Goal: Task Accomplishment & Management: Manage account settings

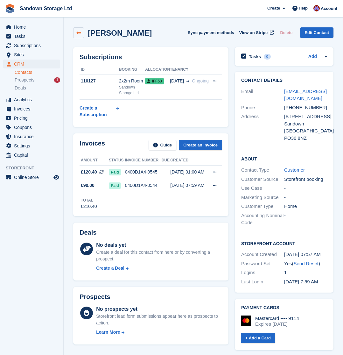
click at [80, 32] on icon at bounding box center [78, 33] width 5 height 5
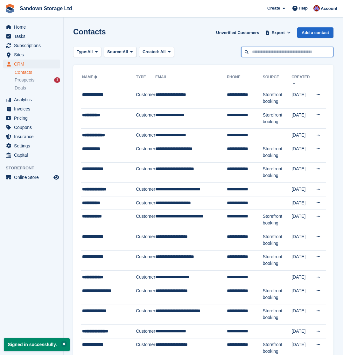
click at [266, 53] on input "text" at bounding box center [287, 52] width 92 height 11
type input "****"
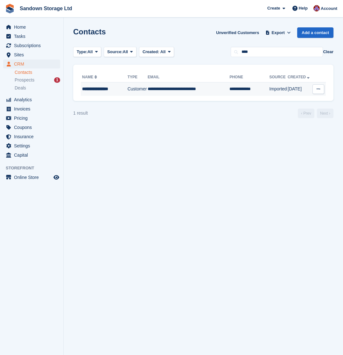
click at [191, 93] on td "**********" at bounding box center [189, 89] width 82 height 13
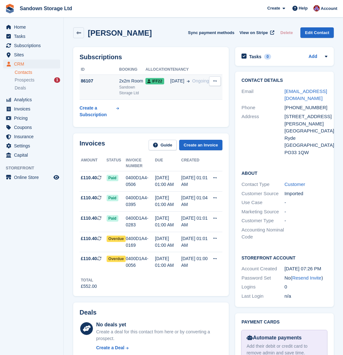
click at [216, 81] on icon at bounding box center [215, 81] width 4 height 4
click at [211, 92] on p "Cancel subscription" at bounding box center [190, 94] width 55 height 8
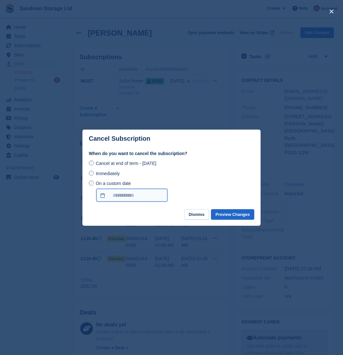
click at [119, 195] on input "On a custom date" at bounding box center [132, 195] width 71 height 13
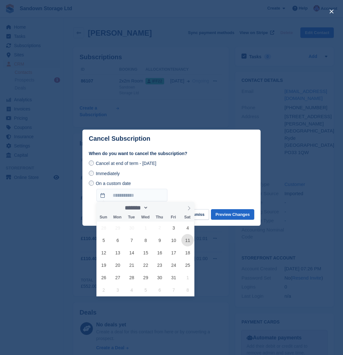
click at [186, 240] on span "11" at bounding box center [188, 240] width 12 height 12
type input "**********"
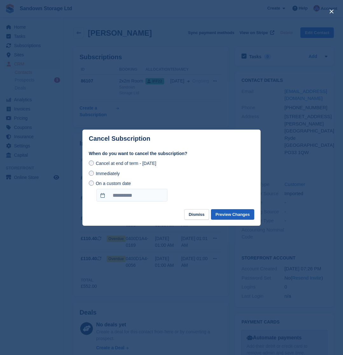
click at [232, 217] on button "Preview Changes" at bounding box center [232, 214] width 43 height 11
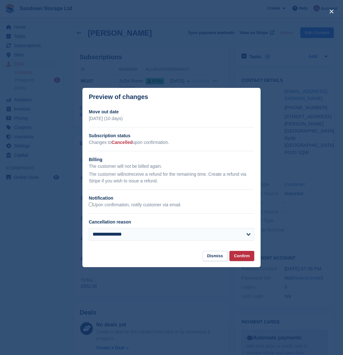
drag, startPoint x: 95, startPoint y: 143, endPoint x: 174, endPoint y: 146, distance: 78.7
click at [174, 146] on div "**********" at bounding box center [172, 177] width 178 height 137
select select "**********"
click at [242, 256] on button "Confirm" at bounding box center [242, 256] width 25 height 11
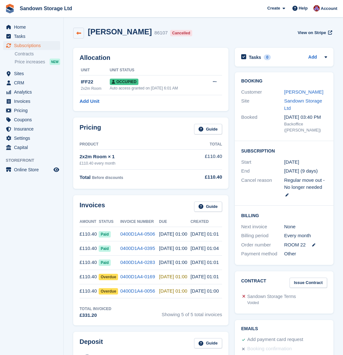
click at [80, 35] on icon at bounding box center [78, 33] width 5 height 5
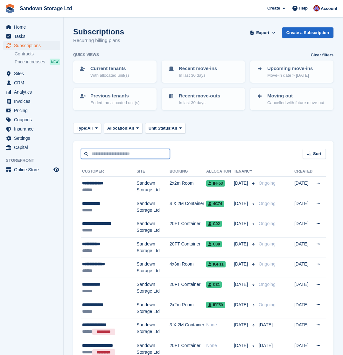
drag, startPoint x: 118, startPoint y: 158, endPoint x: 121, endPoint y: 157, distance: 3.4
click at [121, 157] on input "text" at bounding box center [125, 154] width 89 height 11
type input "*****"
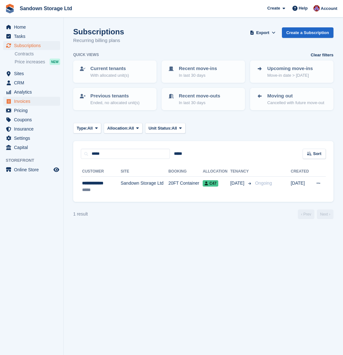
click at [38, 101] on span "Invoices" at bounding box center [33, 101] width 38 height 9
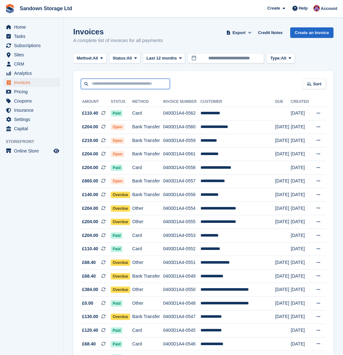
click at [110, 82] on input "text" at bounding box center [125, 84] width 89 height 11
type input "********"
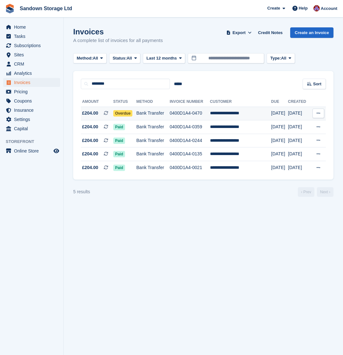
click at [201, 116] on td "0400D1A4-0470" at bounding box center [190, 114] width 40 height 14
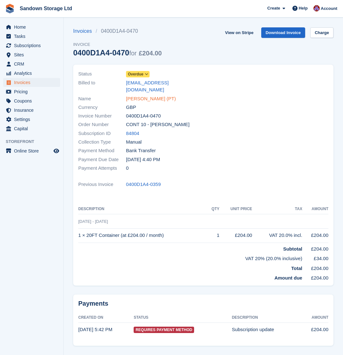
click at [158, 95] on link "John Anderson (PT)" at bounding box center [151, 98] width 50 height 7
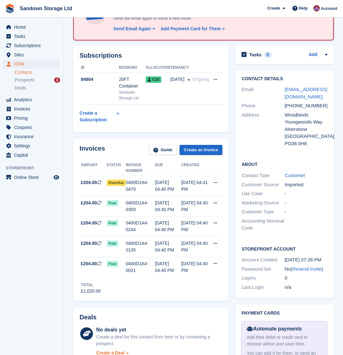
scroll to position [41, 0]
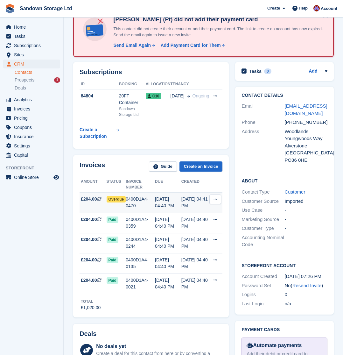
click at [175, 201] on div "07 Sep, 04:40 PM" at bounding box center [168, 202] width 26 height 13
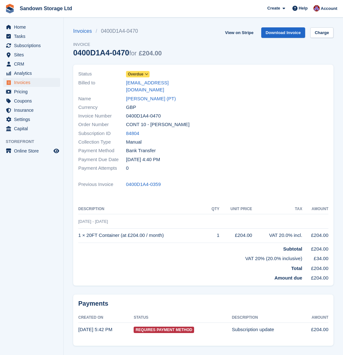
click at [145, 75] on span at bounding box center [146, 74] width 5 height 5
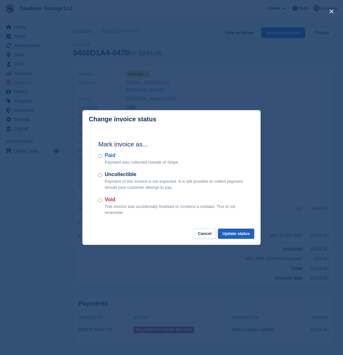
click at [241, 235] on button "Update status" at bounding box center [236, 234] width 36 height 11
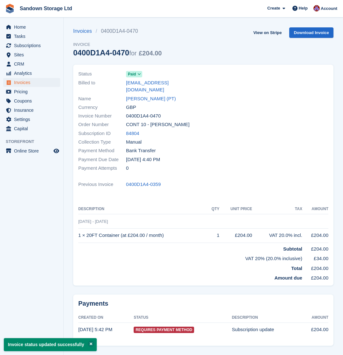
click at [48, 81] on span "Invoices" at bounding box center [33, 82] width 38 height 9
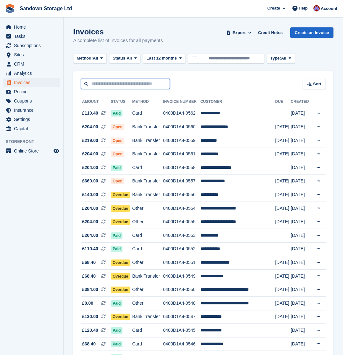
click at [123, 85] on input "text" at bounding box center [125, 84] width 89 height 11
type input "*****"
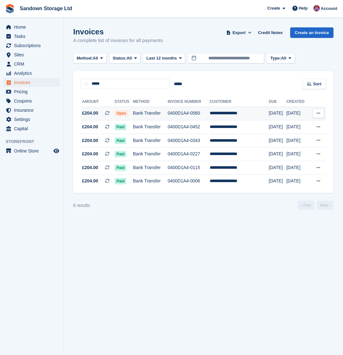
click at [178, 114] on td "0400D1A4-0560" at bounding box center [189, 114] width 42 height 14
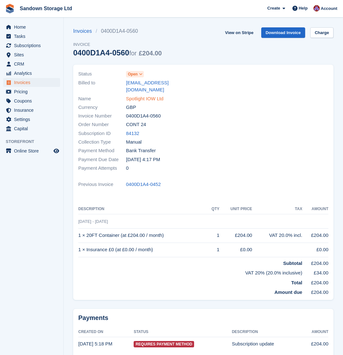
click at [145, 95] on link "Spotlight IOW Ltd" at bounding box center [145, 98] width 38 height 7
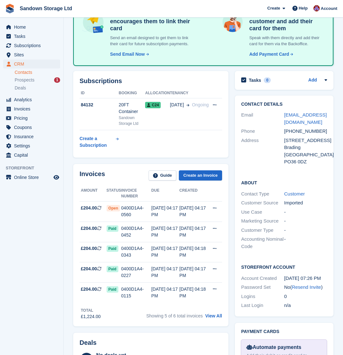
scroll to position [75, 0]
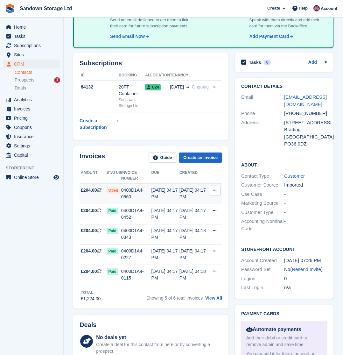
click at [143, 194] on div "0400D1A4-0560" at bounding box center [136, 193] width 30 height 13
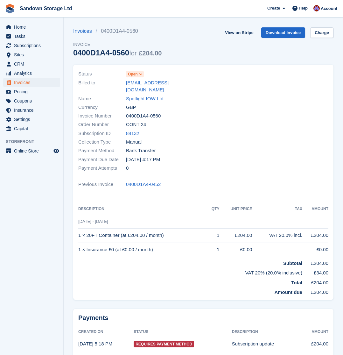
click at [139, 75] on span at bounding box center [141, 74] width 5 height 5
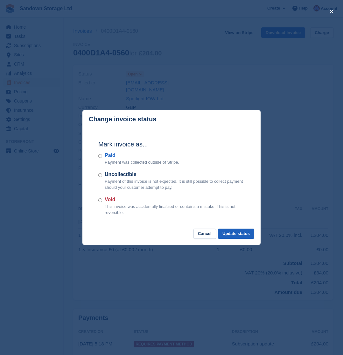
click at [229, 234] on button "Update status" at bounding box center [236, 234] width 36 height 11
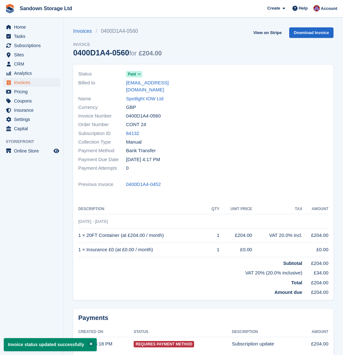
click at [40, 83] on span "Invoices" at bounding box center [33, 82] width 38 height 9
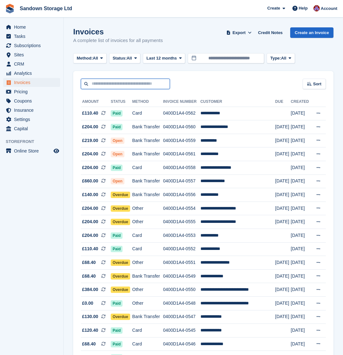
click at [132, 83] on input "text" at bounding box center [125, 84] width 89 height 11
type input "***"
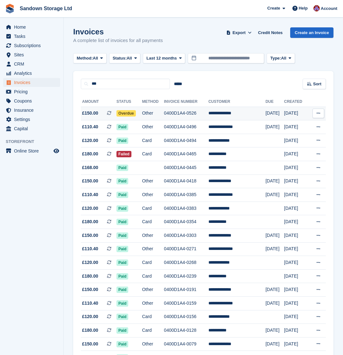
click at [164, 114] on td "Other" at bounding box center [153, 114] width 22 height 14
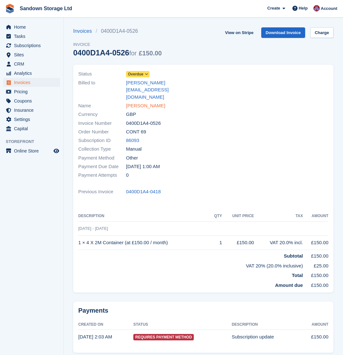
click at [150, 102] on link "[PERSON_NAME]" at bounding box center [145, 105] width 39 height 7
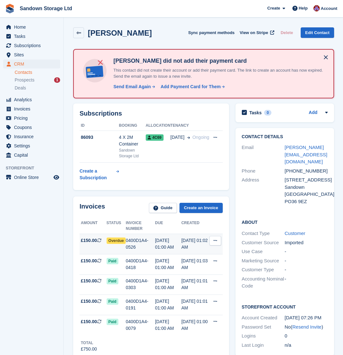
click at [145, 241] on div "0400D1A4-0526" at bounding box center [140, 243] width 29 height 13
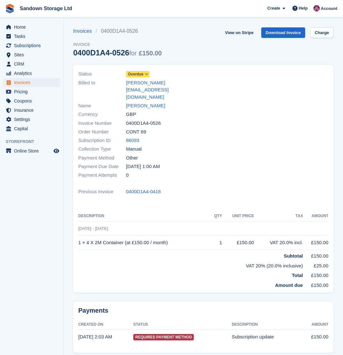
click at [139, 73] on span "Overdue" at bounding box center [136, 74] width 16 height 6
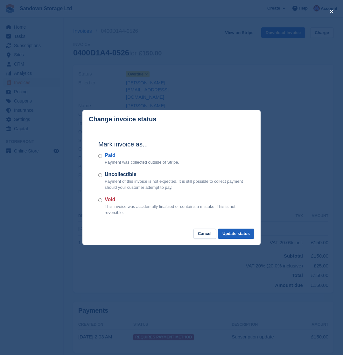
click at [233, 231] on button "Update status" at bounding box center [236, 234] width 36 height 11
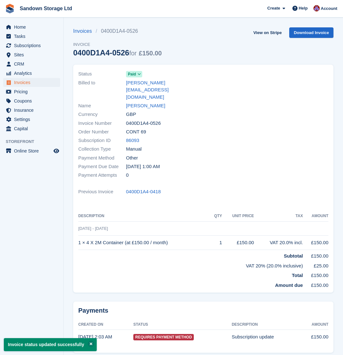
click at [42, 80] on span "Invoices" at bounding box center [33, 82] width 38 height 9
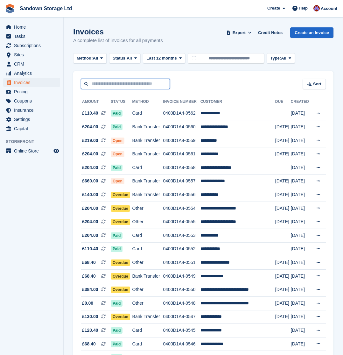
click at [123, 84] on input "text" at bounding box center [125, 84] width 89 height 11
type input "*******"
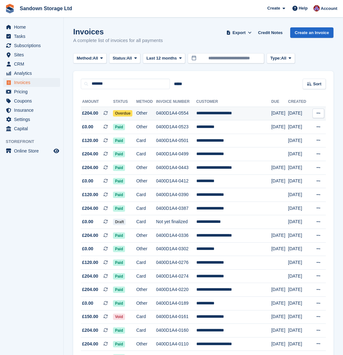
click at [174, 111] on td "0400D1A4-0554" at bounding box center [176, 114] width 40 height 14
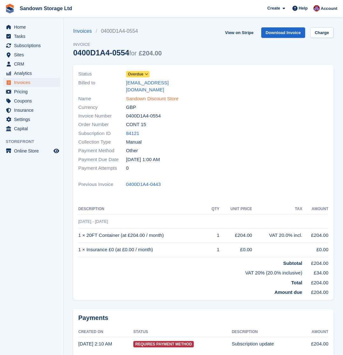
click at [148, 95] on link "Sandown Discount Store" at bounding box center [152, 98] width 53 height 7
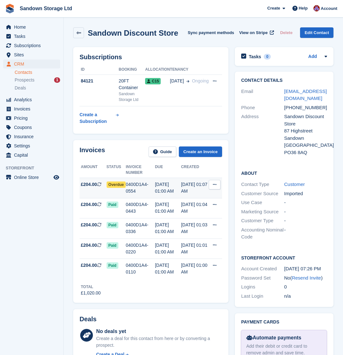
click at [149, 190] on div "0400D1A4-0554" at bounding box center [140, 187] width 29 height 13
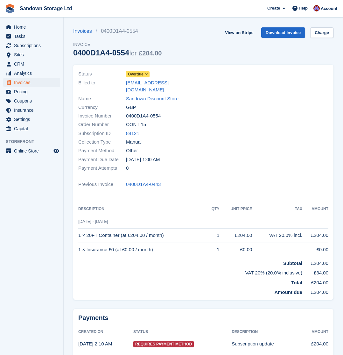
click at [143, 75] on span "Overdue" at bounding box center [136, 74] width 16 height 6
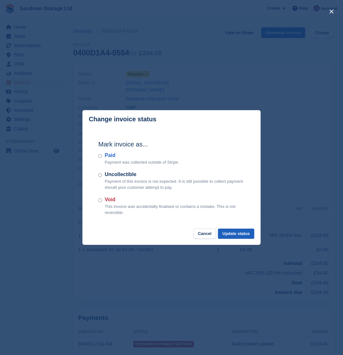
click at [225, 233] on button "Update status" at bounding box center [236, 234] width 36 height 11
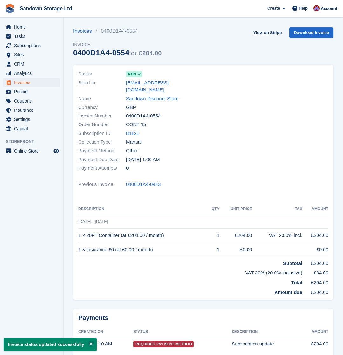
click at [44, 84] on span "Invoices" at bounding box center [33, 82] width 38 height 9
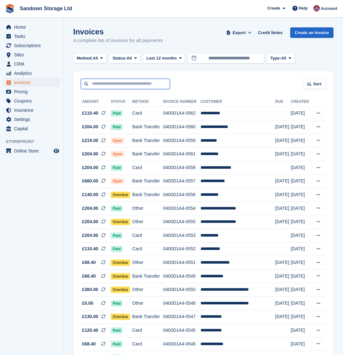
click at [132, 85] on input "text" at bounding box center [125, 84] width 89 height 11
type input "*****"
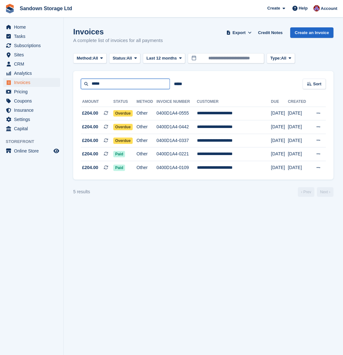
drag, startPoint x: 132, startPoint y: 87, endPoint x: 76, endPoint y: 82, distance: 56.6
click at [76, 82] on div "***** ***** Sort Sort by Date created Created (oldest first) Created (newest fi…" at bounding box center [203, 80] width 261 height 18
type input "*"
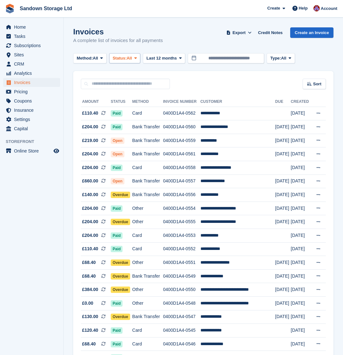
click at [127, 57] on span "Status:" at bounding box center [120, 58] width 14 height 6
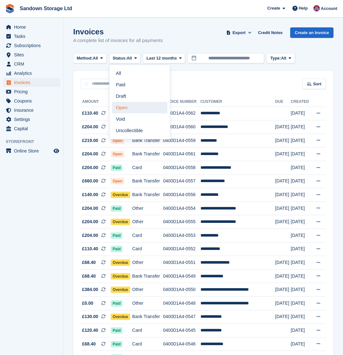
click at [132, 107] on link "Open" at bounding box center [139, 107] width 55 height 11
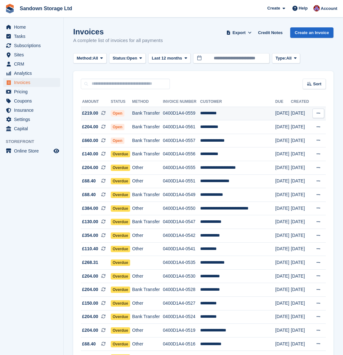
click at [242, 113] on td "**********" at bounding box center [237, 114] width 75 height 14
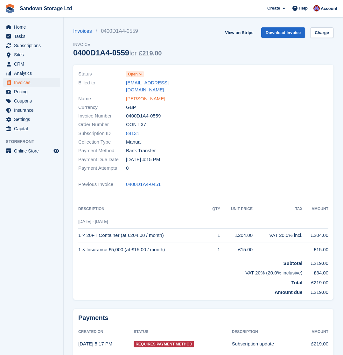
click at [148, 95] on link "[PERSON_NAME]" at bounding box center [145, 98] width 39 height 7
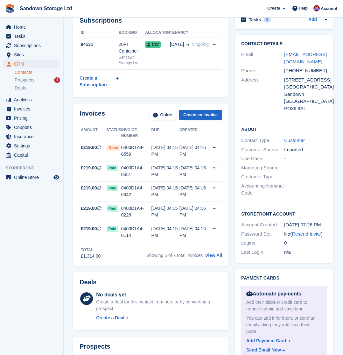
scroll to position [95, 0]
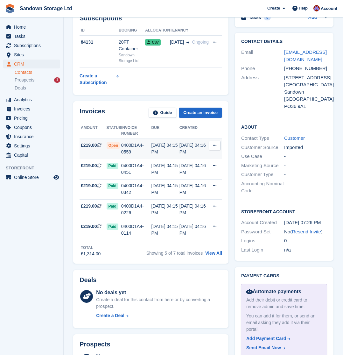
click at [171, 149] on div "02 Oct, 04:15 PM" at bounding box center [166, 148] width 28 height 13
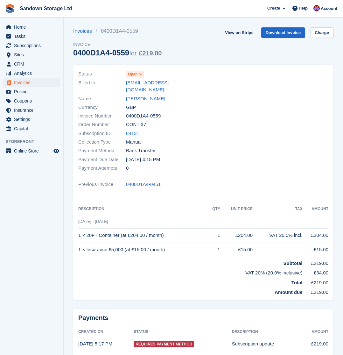
click at [135, 72] on span "Open" at bounding box center [133, 74] width 10 height 6
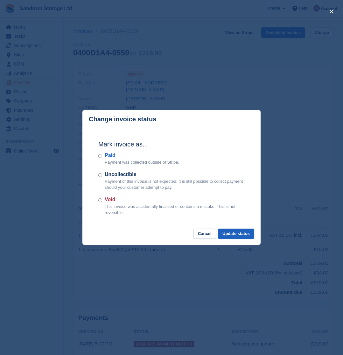
click at [234, 231] on button "Update status" at bounding box center [236, 234] width 36 height 11
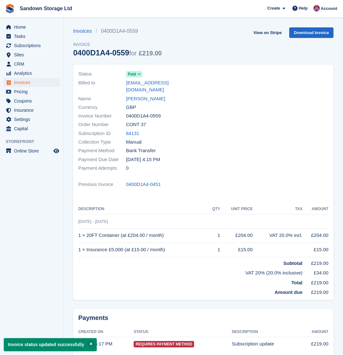
click at [39, 84] on span "Invoices" at bounding box center [33, 82] width 38 height 9
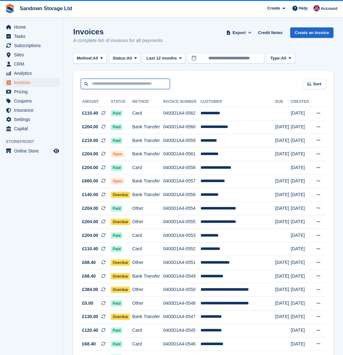
click at [115, 86] on input "text" at bounding box center [125, 84] width 89 height 11
type input "****"
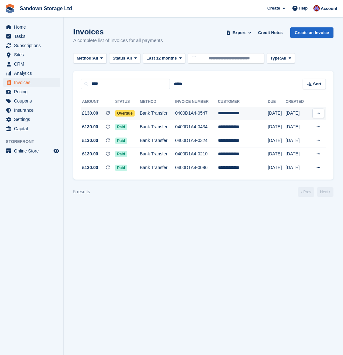
click at [172, 118] on td "Bank Transfer" at bounding box center [157, 114] width 35 height 14
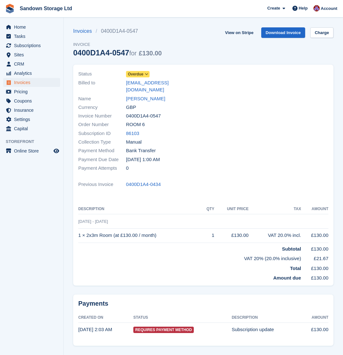
click at [145, 75] on span at bounding box center [146, 74] width 5 height 5
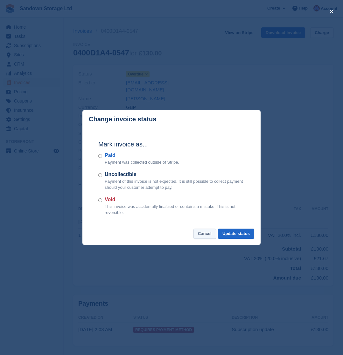
click at [205, 232] on button "Cancel" at bounding box center [205, 234] width 23 height 11
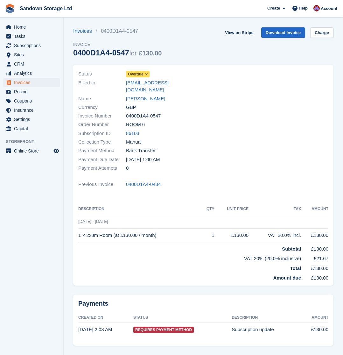
click at [138, 73] on span "Overdue" at bounding box center [136, 74] width 16 height 6
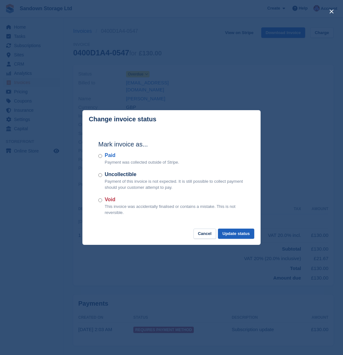
click at [238, 234] on button "Update status" at bounding box center [236, 234] width 36 height 11
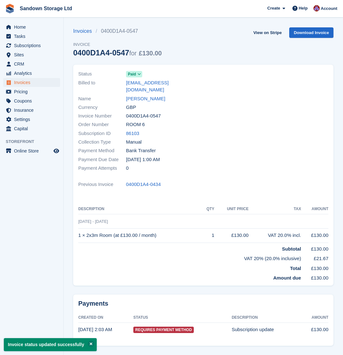
click at [44, 82] on span "Invoices" at bounding box center [33, 82] width 38 height 9
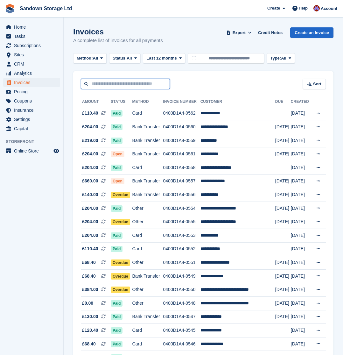
click at [121, 86] on input "text" at bounding box center [125, 84] width 89 height 11
type input "**"
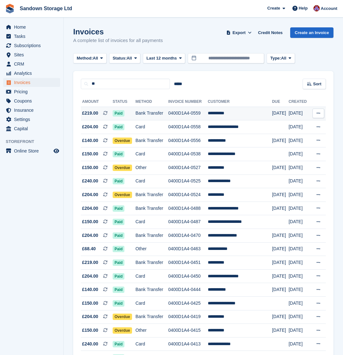
click at [155, 116] on td "Bank Transfer" at bounding box center [152, 114] width 33 height 14
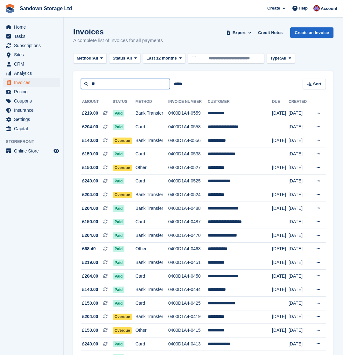
click at [118, 81] on input "**" at bounding box center [125, 84] width 89 height 11
drag, startPoint x: 85, startPoint y: 83, endPoint x: 80, endPoint y: 80, distance: 5.6
click at [78, 81] on div "** ***** Sort Sort by Date created Created (oldest first) Created (newest first)" at bounding box center [203, 80] width 261 height 18
type input "******"
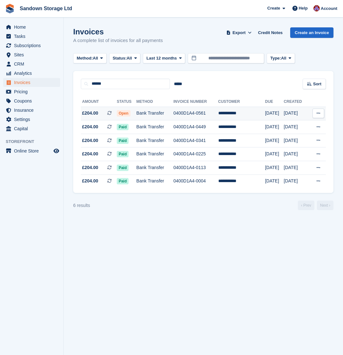
click at [169, 113] on td "Bank Transfer" at bounding box center [155, 114] width 37 height 14
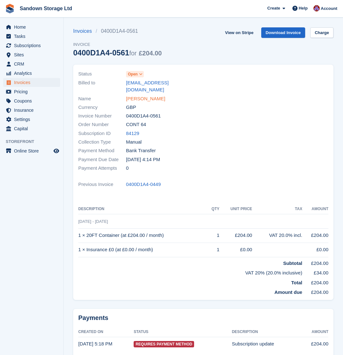
click at [140, 95] on link "Mark Farrow" at bounding box center [145, 98] width 39 height 7
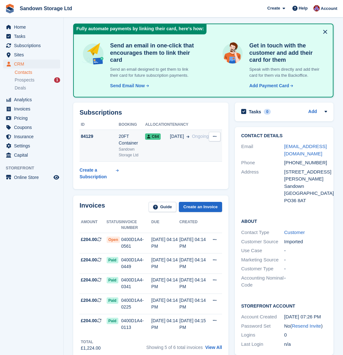
scroll to position [42, 0]
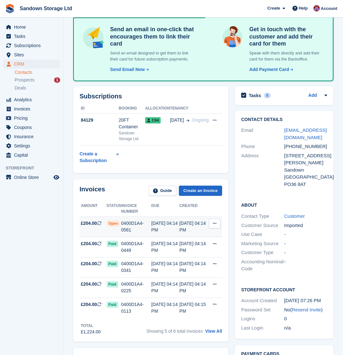
click at [144, 230] on div "0400D1A4-0561" at bounding box center [136, 226] width 30 height 13
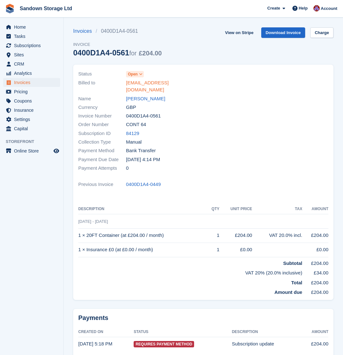
click at [133, 77] on span "Open" at bounding box center [133, 74] width 10 height 6
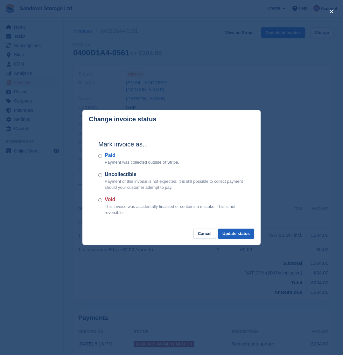
click at [228, 231] on button "Update status" at bounding box center [236, 234] width 36 height 11
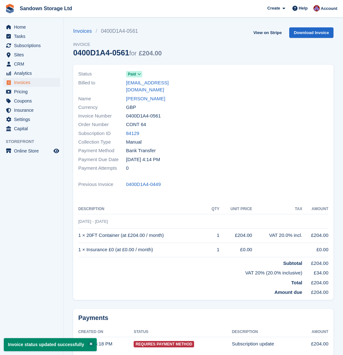
click at [24, 84] on span "Invoices" at bounding box center [33, 82] width 38 height 9
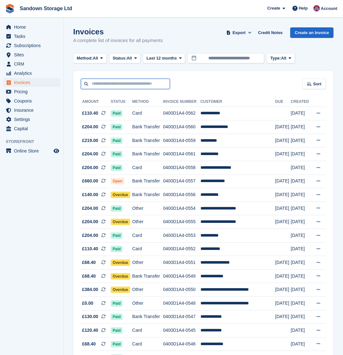
click at [135, 83] on input "text" at bounding box center [125, 84] width 89 height 11
type input "*****"
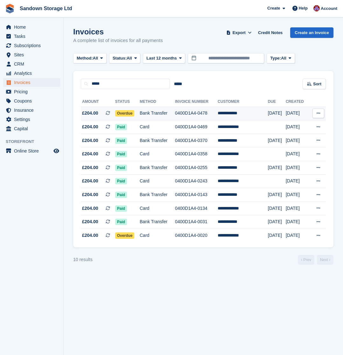
click at [175, 118] on td "Bank Transfer" at bounding box center [157, 114] width 35 height 14
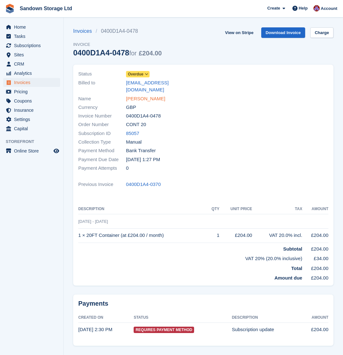
click at [147, 95] on link "[PERSON_NAME]" at bounding box center [145, 98] width 39 height 7
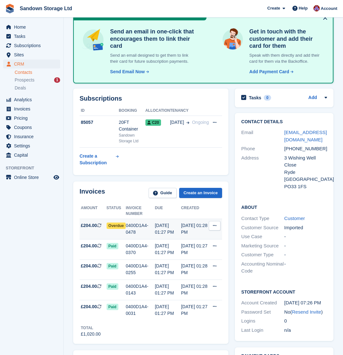
scroll to position [34, 0]
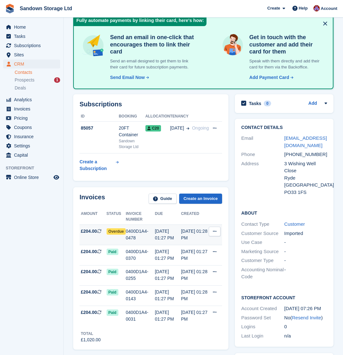
click at [156, 230] on tr "£204.00 This is a recurring subscription invoice. Overdue 0400D1A4-0478 09 Sep,…" at bounding box center [151, 235] width 143 height 20
click at [111, 240] on td "Overdue" at bounding box center [116, 235] width 19 height 20
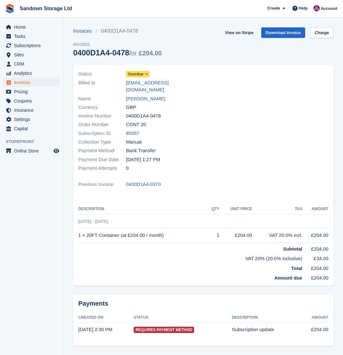
click at [140, 74] on span "Overdue" at bounding box center [136, 74] width 16 height 6
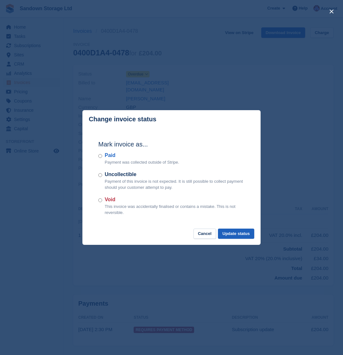
click at [243, 234] on button "Update status" at bounding box center [236, 234] width 36 height 11
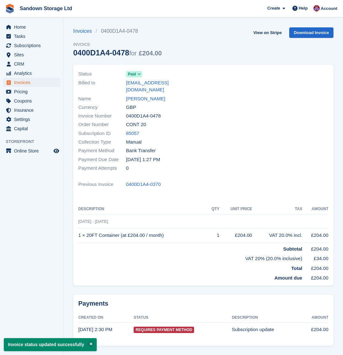
click at [25, 84] on span "Invoices" at bounding box center [33, 82] width 38 height 9
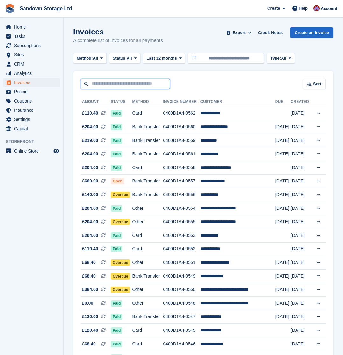
click at [126, 83] on input "text" at bounding box center [125, 84] width 89 height 11
type input "***"
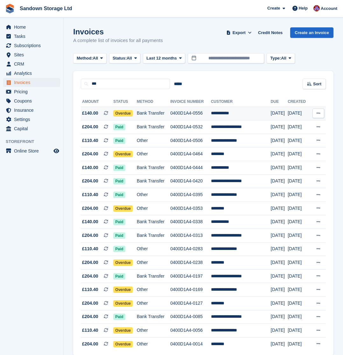
drag, startPoint x: 126, startPoint y: 83, endPoint x: 174, endPoint y: 113, distance: 57.2
click at [170, 113] on td "Bank Transfer" at bounding box center [153, 114] width 33 height 14
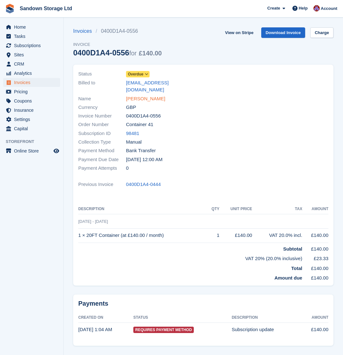
click at [141, 95] on link "[PERSON_NAME]" at bounding box center [145, 98] width 39 height 7
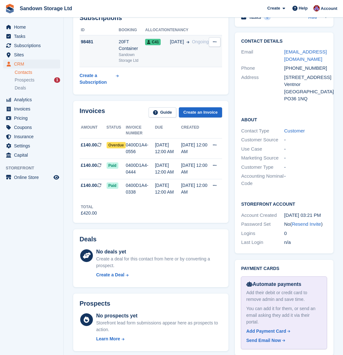
scroll to position [111, 0]
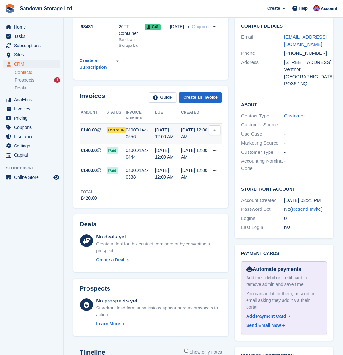
click at [136, 136] on div "0400D1A4-0556" at bounding box center [140, 133] width 29 height 13
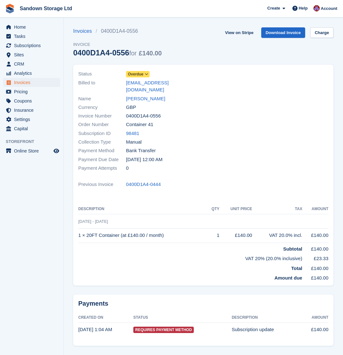
click at [143, 75] on span "Overdue" at bounding box center [136, 74] width 16 height 6
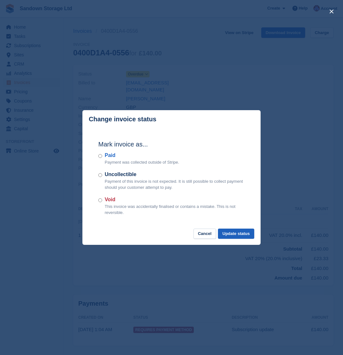
click at [245, 229] on button "Update status" at bounding box center [236, 234] width 36 height 11
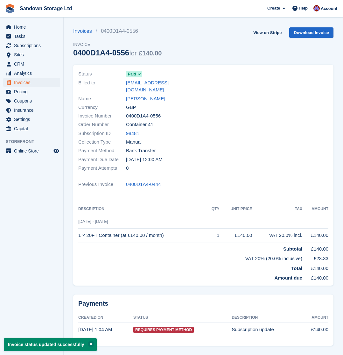
click at [22, 82] on span "Invoices" at bounding box center [33, 82] width 38 height 9
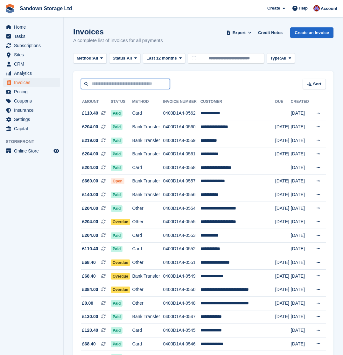
click at [121, 81] on input "text" at bounding box center [125, 84] width 89 height 11
type input "*"
type input "****"
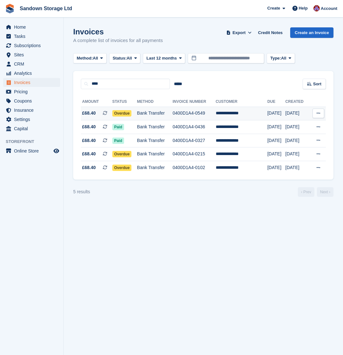
click at [173, 113] on td "Bank Transfer" at bounding box center [155, 114] width 36 height 14
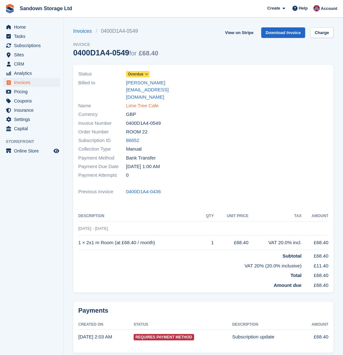
click at [142, 102] on link "Lime Tree Cafe" at bounding box center [142, 105] width 33 height 7
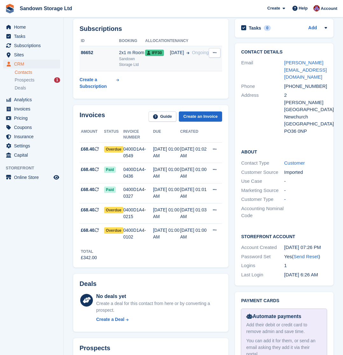
scroll to position [97, 0]
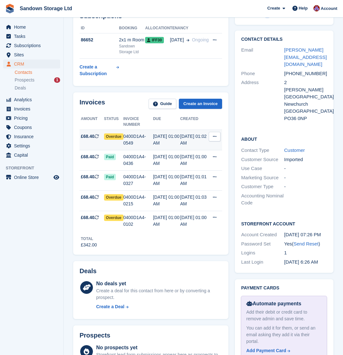
click at [147, 141] on div "0400D1A4-0549" at bounding box center [139, 139] width 30 height 13
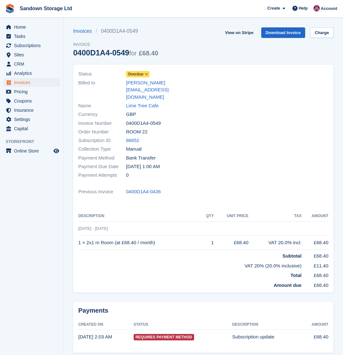
click at [131, 76] on span "Overdue" at bounding box center [136, 74] width 16 height 6
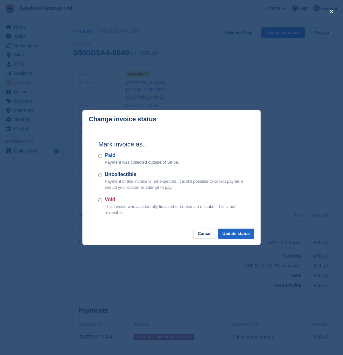
click at [102, 157] on div "Paid Payment was collected outside of Stripe." at bounding box center [171, 159] width 147 height 14
click at [234, 232] on button "Update status" at bounding box center [236, 234] width 36 height 11
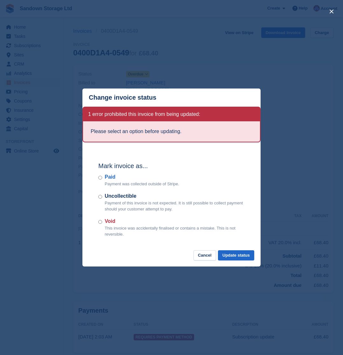
click at [102, 179] on div "Paid Payment was collected outside of Stripe." at bounding box center [171, 180] width 147 height 14
drag, startPoint x: 109, startPoint y: 180, endPoint x: 103, endPoint y: 178, distance: 7.0
click at [109, 180] on label "Paid" at bounding box center [142, 177] width 75 height 8
click at [238, 255] on button "Update status" at bounding box center [236, 255] width 36 height 11
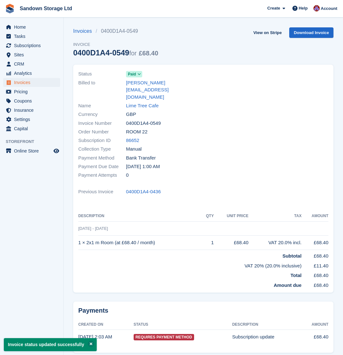
click at [39, 80] on span "Invoices" at bounding box center [33, 82] width 38 height 9
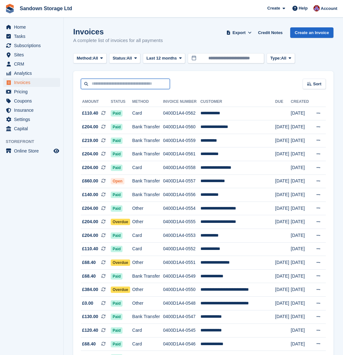
click at [117, 86] on input "text" at bounding box center [125, 84] width 89 height 11
type input "****"
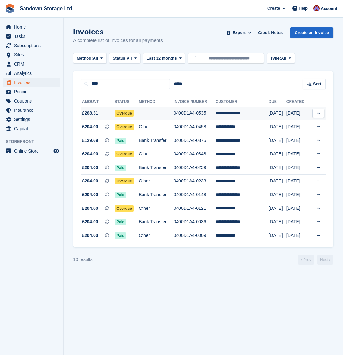
click at [161, 112] on td at bounding box center [156, 114] width 35 height 14
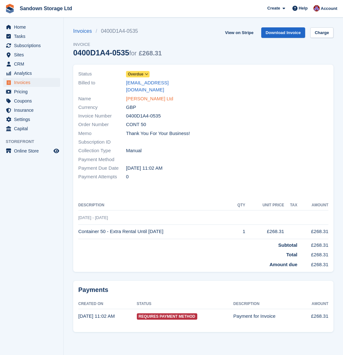
click at [149, 95] on link "[PERSON_NAME] Ltd" at bounding box center [149, 98] width 47 height 7
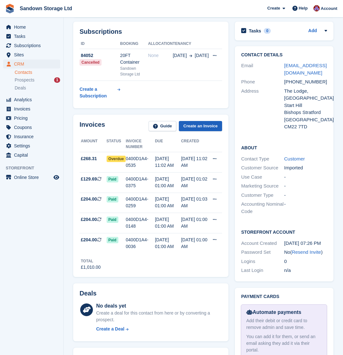
scroll to position [109, 0]
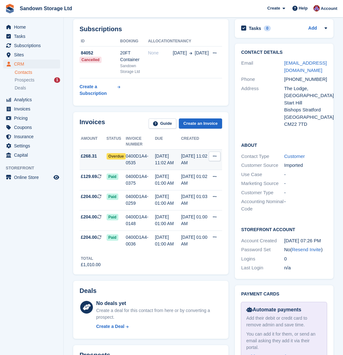
click at [148, 155] on div "0400D1A4-0535" at bounding box center [140, 159] width 29 height 13
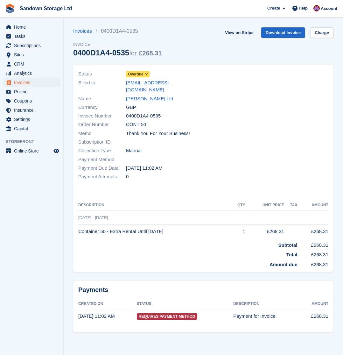
click at [140, 76] on span "Overdue" at bounding box center [136, 74] width 16 height 6
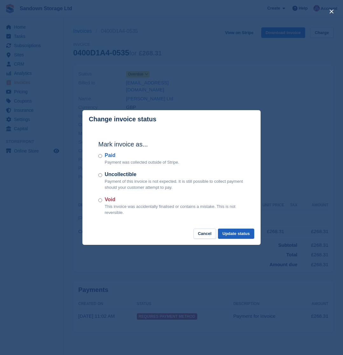
click at [237, 232] on button "Update status" at bounding box center [236, 234] width 36 height 11
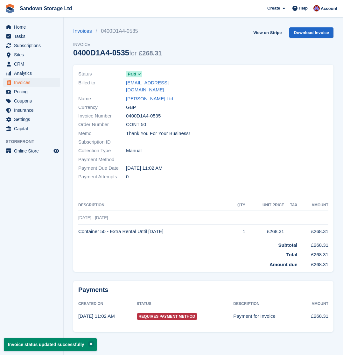
click at [35, 83] on span "Invoices" at bounding box center [33, 82] width 38 height 9
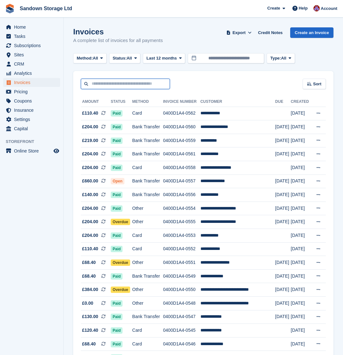
click at [117, 84] on input "text" at bounding box center [125, 84] width 89 height 11
type input "******"
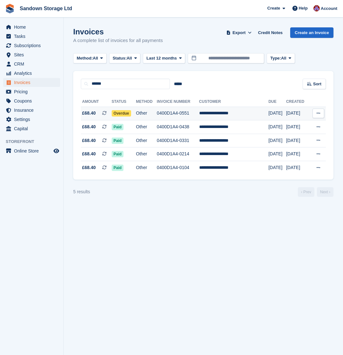
click at [157, 114] on td "Other" at bounding box center [146, 114] width 21 height 14
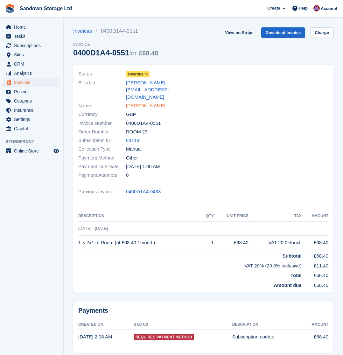
click at [148, 102] on link "[PERSON_NAME]" at bounding box center [145, 105] width 39 height 7
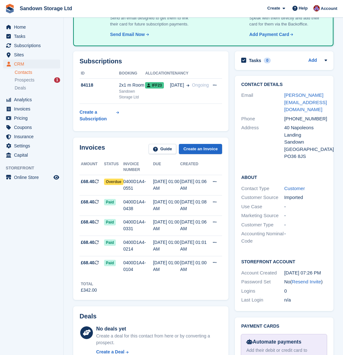
scroll to position [70, 0]
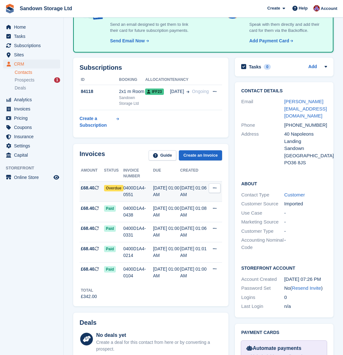
click at [145, 195] on div "0400D1A4-0551" at bounding box center [139, 191] width 30 height 13
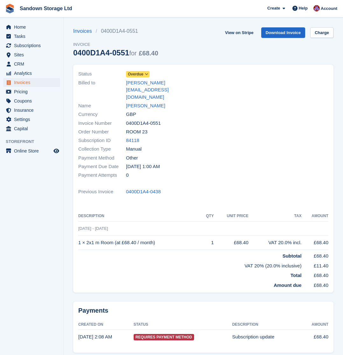
click at [137, 75] on span "Overdue" at bounding box center [136, 74] width 16 height 6
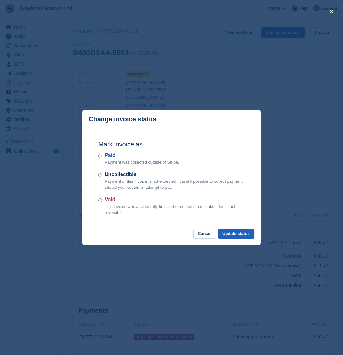
click at [240, 232] on button "Update status" at bounding box center [236, 234] width 36 height 11
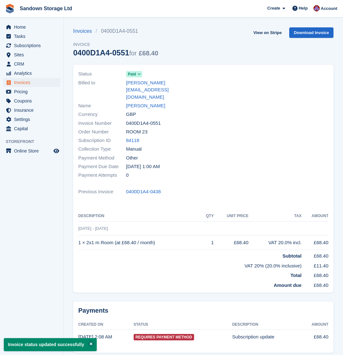
click at [40, 81] on span "Invoices" at bounding box center [33, 82] width 38 height 9
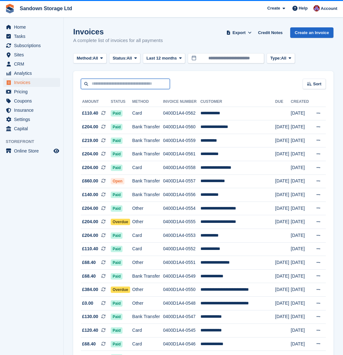
click at [119, 82] on input "text" at bounding box center [125, 84] width 89 height 11
type input "*"
type input "*****"
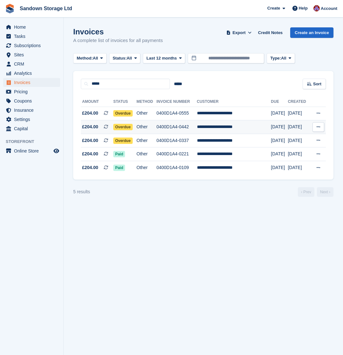
click at [157, 127] on td "Other" at bounding box center [147, 127] width 20 height 14
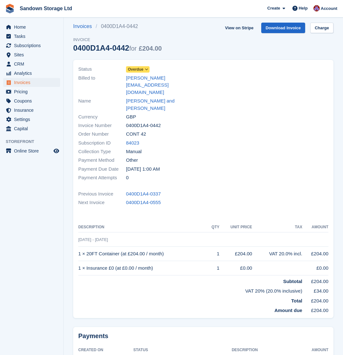
scroll to position [5, 0]
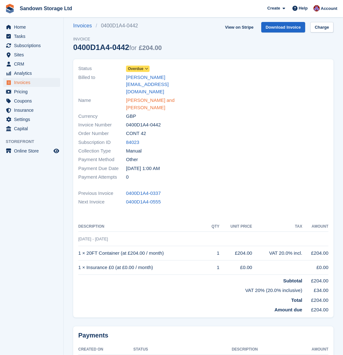
click at [165, 97] on link "[PERSON_NAME] and [PERSON_NAME]" at bounding box center [163, 104] width 74 height 14
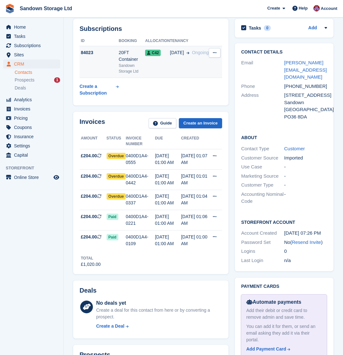
scroll to position [99, 0]
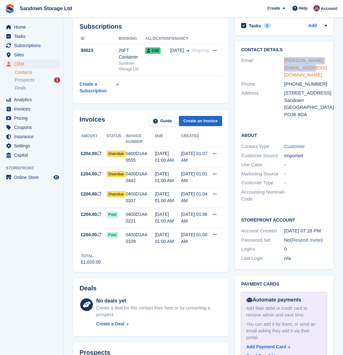
drag, startPoint x: 306, startPoint y: 55, endPoint x: 284, endPoint y: 49, distance: 22.6
click at [284, 57] on div "[PERSON_NAME][EMAIL_ADDRESS][DOMAIN_NAME]" at bounding box center [305, 68] width 43 height 22
copy link "[PERSON_NAME][EMAIL_ADDRESS][DOMAIN_NAME]"
click at [152, 191] on div "0400D1A4-0337" at bounding box center [140, 197] width 29 height 13
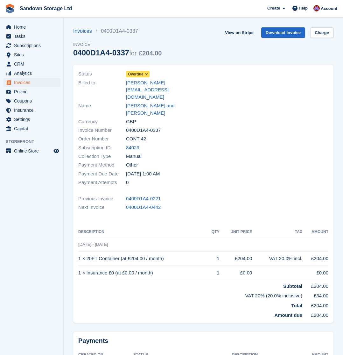
click at [133, 73] on span "Overdue" at bounding box center [136, 74] width 16 height 6
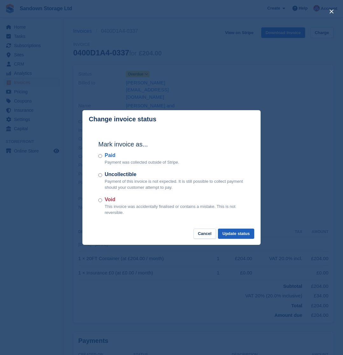
click at [244, 235] on button "Update status" at bounding box center [236, 234] width 36 height 11
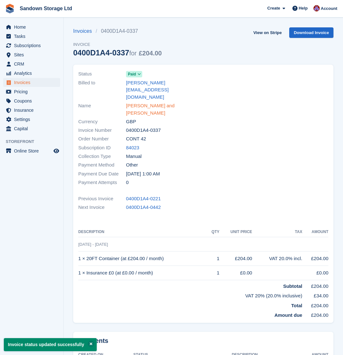
click at [142, 102] on link "Aaron and Louise Baker" at bounding box center [163, 109] width 74 height 14
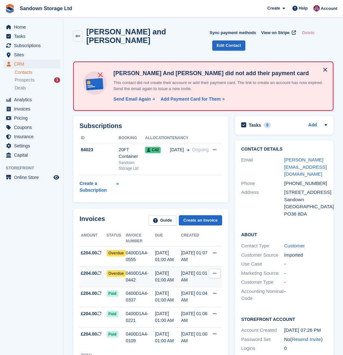
click at [149, 270] on div "0400D1A4-0442" at bounding box center [140, 276] width 29 height 13
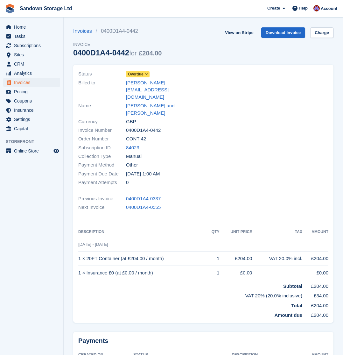
click at [144, 75] on span "Overdue" at bounding box center [136, 74] width 16 height 6
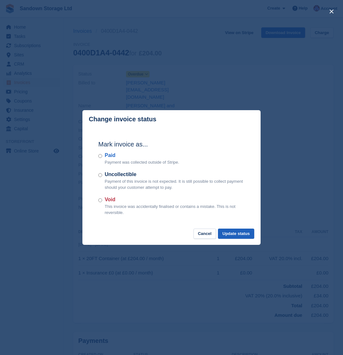
click at [233, 231] on button "Update status" at bounding box center [236, 234] width 36 height 11
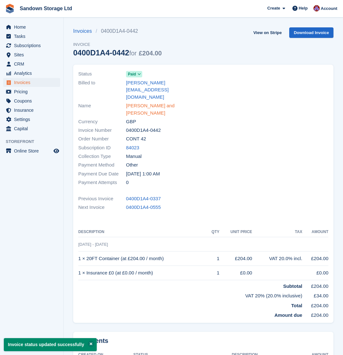
click at [151, 102] on link "Aaron and Louise Baker" at bounding box center [163, 109] width 74 height 14
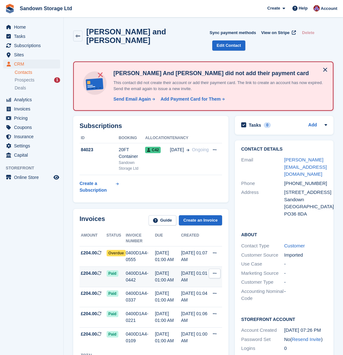
click at [213, 271] on icon at bounding box center [215, 273] width 4 height 4
click at [197, 282] on p "Download PDF" at bounding box center [189, 286] width 55 height 8
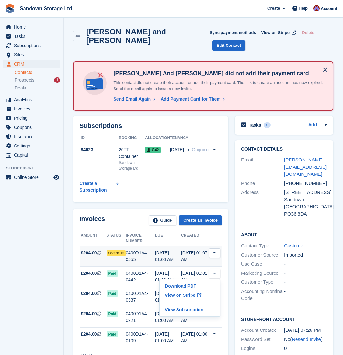
click at [214, 251] on icon at bounding box center [215, 253] width 4 height 4
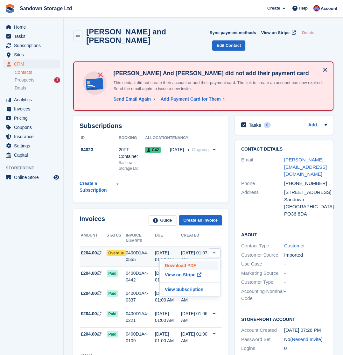
click at [198, 262] on p "Download PDF" at bounding box center [189, 266] width 55 height 8
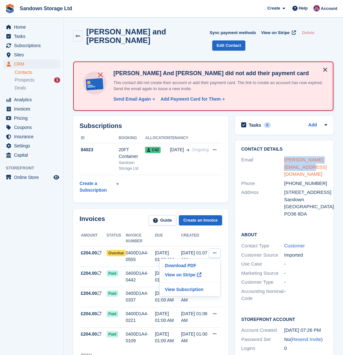
drag, startPoint x: 291, startPoint y: 152, endPoint x: 285, endPoint y: 148, distance: 7.5
click at [285, 156] on div "aaron_baker_@hotmail.com" at bounding box center [305, 167] width 43 height 22
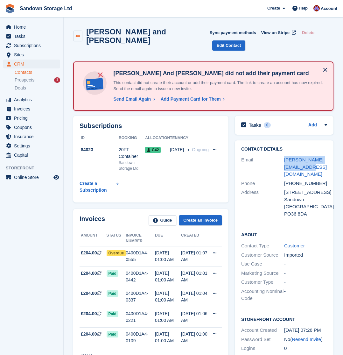
click at [76, 32] on link at bounding box center [77, 36] width 9 height 11
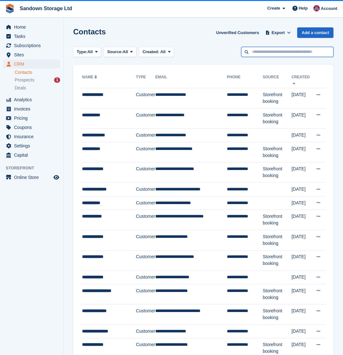
click at [271, 53] on input "text" at bounding box center [287, 52] width 92 height 11
click at [12, 111] on link "Invoices" at bounding box center [31, 108] width 57 height 9
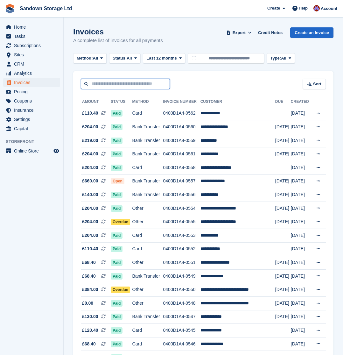
click at [145, 79] on input "text" at bounding box center [125, 84] width 89 height 11
type input "**********"
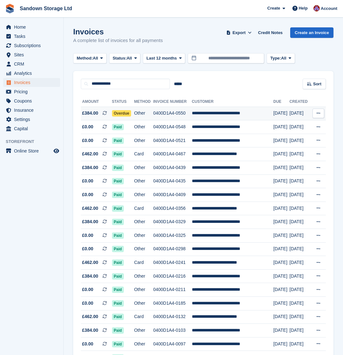
click at [187, 115] on td "0400D1A4-0550" at bounding box center [172, 114] width 39 height 14
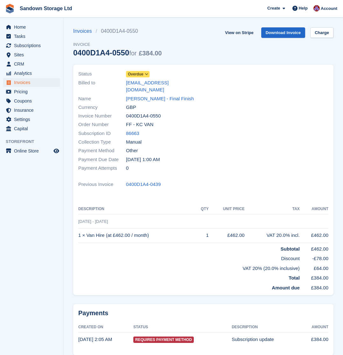
click at [143, 75] on span "Overdue" at bounding box center [136, 74] width 16 height 6
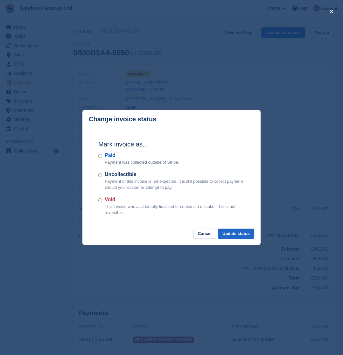
click at [103, 158] on div "Paid Payment was collected outside of Stripe." at bounding box center [171, 159] width 147 height 14
click at [234, 230] on button "Update status" at bounding box center [236, 234] width 36 height 11
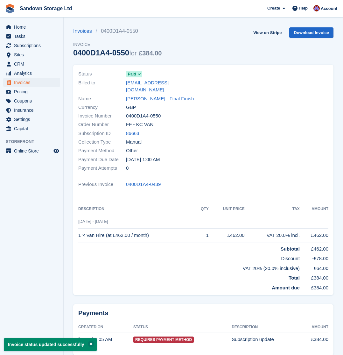
click at [39, 82] on span "Invoices" at bounding box center [33, 82] width 38 height 9
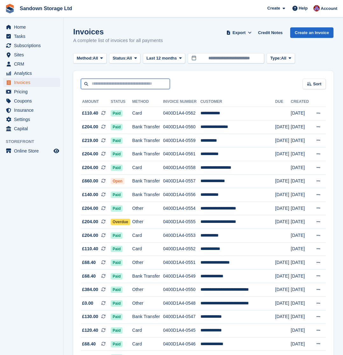
click at [156, 82] on input "text" at bounding box center [125, 84] width 89 height 11
type input "****"
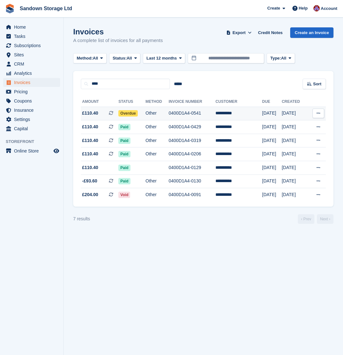
click at [154, 114] on td "Other" at bounding box center [157, 114] width 23 height 14
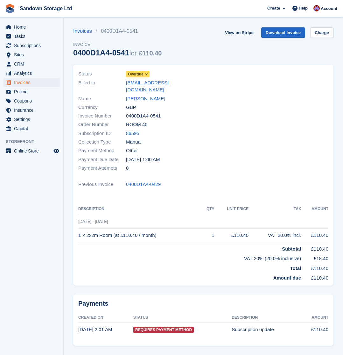
click at [140, 75] on span "Overdue" at bounding box center [136, 74] width 16 height 6
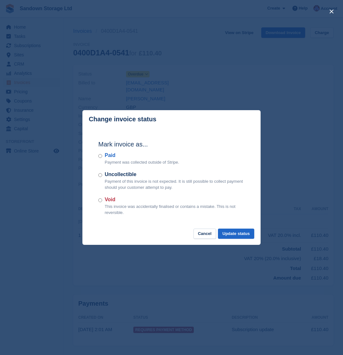
scroll to position [0, 0]
click at [237, 232] on button "Update status" at bounding box center [236, 234] width 36 height 11
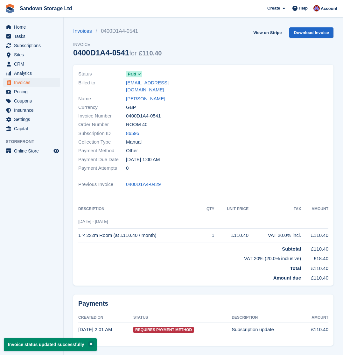
scroll to position [0, 0]
click at [44, 83] on span "Invoices" at bounding box center [33, 82] width 38 height 9
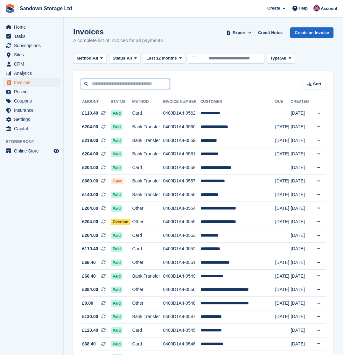
click at [112, 85] on input "text" at bounding box center [125, 84] width 89 height 11
type input "*******"
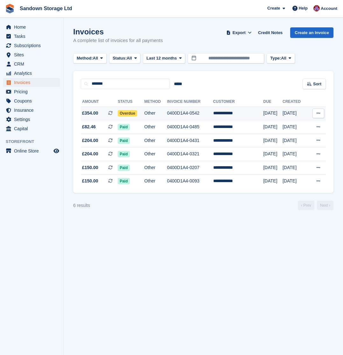
click at [153, 114] on td "Other" at bounding box center [156, 114] width 23 height 14
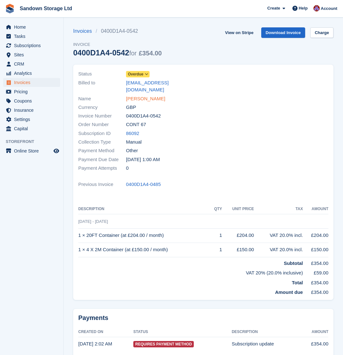
click at [146, 95] on link "[PERSON_NAME]" at bounding box center [145, 98] width 39 height 7
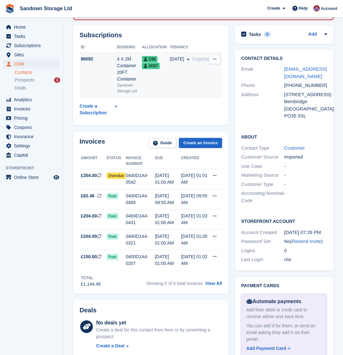
scroll to position [87, 0]
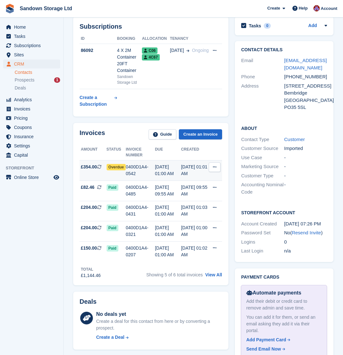
click at [146, 174] on div "0400D1A4-0542" at bounding box center [140, 170] width 29 height 13
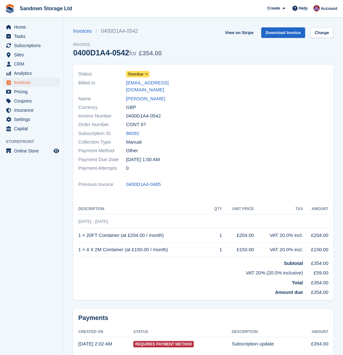
click at [142, 74] on span "Overdue" at bounding box center [136, 74] width 16 height 6
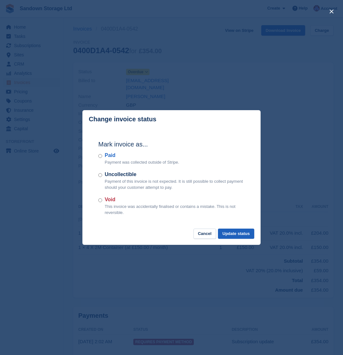
click at [238, 232] on button "Update status" at bounding box center [236, 234] width 36 height 11
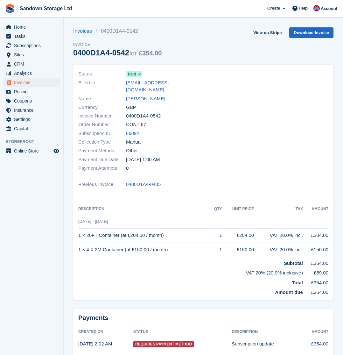
click at [28, 82] on span "Invoices" at bounding box center [33, 82] width 38 height 9
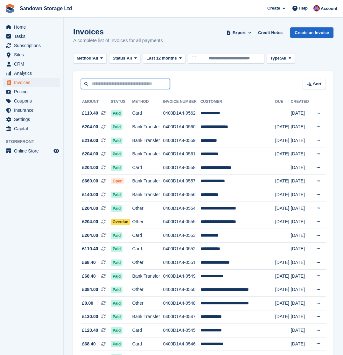
click at [120, 82] on input "text" at bounding box center [125, 84] width 89 height 11
type input "*****"
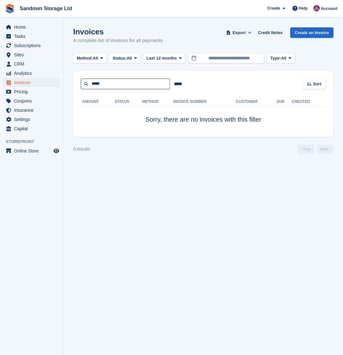
drag, startPoint x: 60, startPoint y: 86, endPoint x: 54, endPoint y: 86, distance: 6.1
click at [54, 86] on div "Home Tasks Subscriptions Subscriptions Subscriptions Contracts Price increases …" at bounding box center [171, 177] width 343 height 355
type input "****"
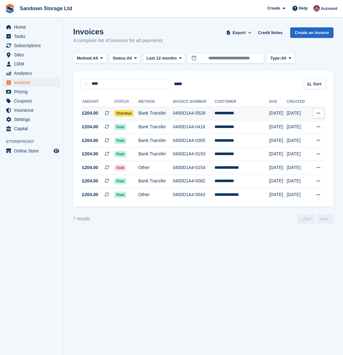
click at [173, 117] on td "Bank Transfer" at bounding box center [156, 114] width 34 height 14
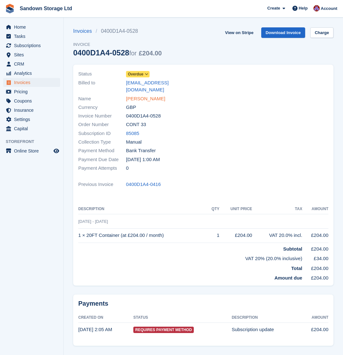
click at [144, 95] on link "[PERSON_NAME]" at bounding box center [145, 98] width 39 height 7
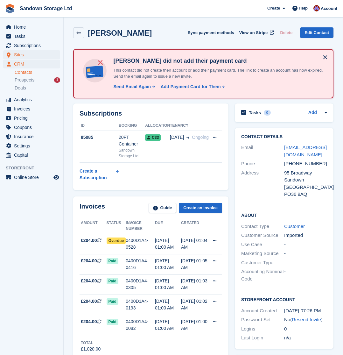
click at [28, 51] on span "Sites" at bounding box center [33, 54] width 38 height 9
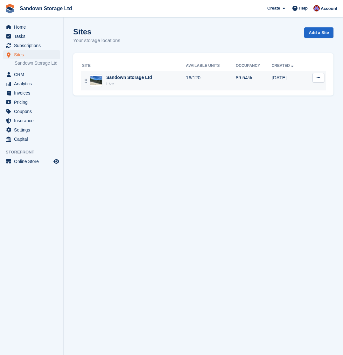
click at [134, 83] on div "Live" at bounding box center [129, 84] width 46 height 6
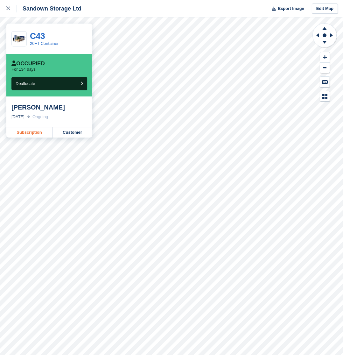
click at [35, 132] on link "Subscription" at bounding box center [29, 132] width 46 height 10
click at [37, 130] on link "Subscription" at bounding box center [29, 132] width 46 height 10
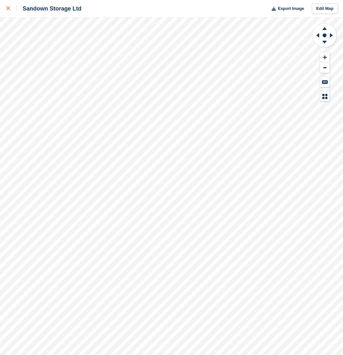
click at [9, 9] on icon at bounding box center [8, 8] width 4 height 4
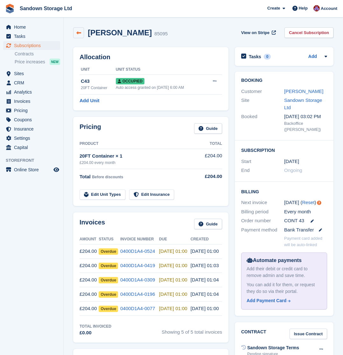
click at [79, 32] on icon at bounding box center [78, 33] width 5 height 5
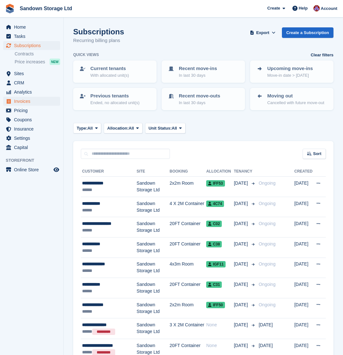
click at [31, 102] on span "Invoices" at bounding box center [33, 101] width 38 height 9
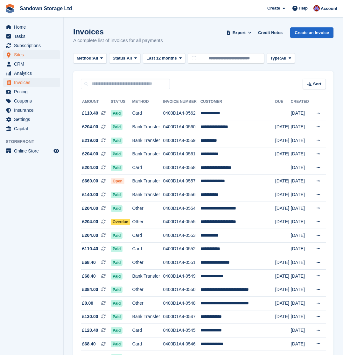
click at [26, 56] on span "Sites" at bounding box center [33, 54] width 38 height 9
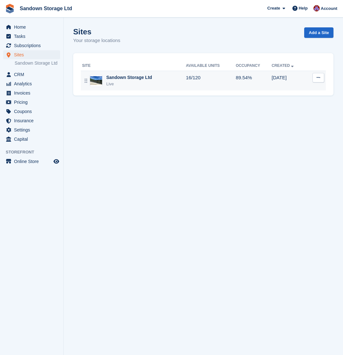
click at [153, 78] on div "Sandown Storage Ltd Live" at bounding box center [134, 80] width 104 height 13
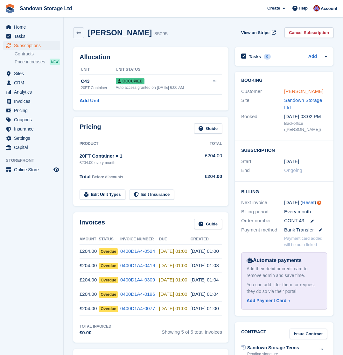
click at [293, 91] on link "Tony Smith" at bounding box center [303, 91] width 39 height 5
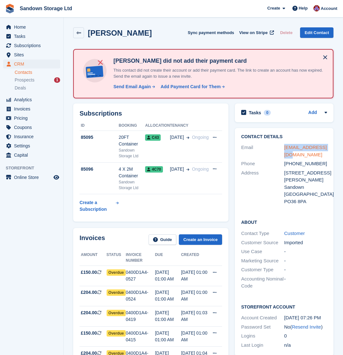
drag, startPoint x: 298, startPoint y: 154, endPoint x: 285, endPoint y: 146, distance: 15.0
click at [285, 146] on div "tonyodh@icloud.com" at bounding box center [305, 151] width 43 height 14
copy link "tonyodh@icloud.com"
click at [22, 52] on span "Sites" at bounding box center [33, 54] width 38 height 9
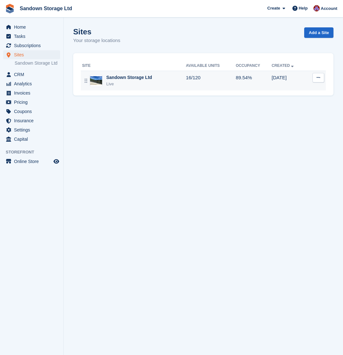
click at [139, 88] on td "Sandown Storage Ltd Live" at bounding box center [133, 81] width 105 height 20
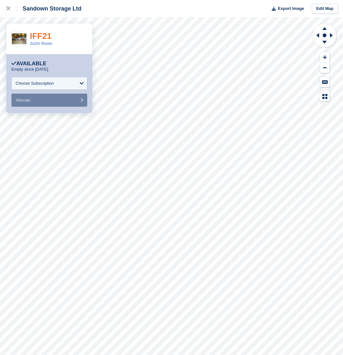
click at [39, 37] on link "IFF21" at bounding box center [41, 36] width 22 height 10
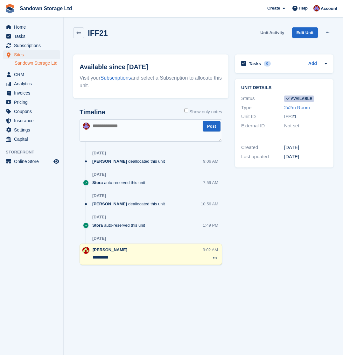
click at [266, 33] on link "Unit Activity" at bounding box center [272, 32] width 29 height 11
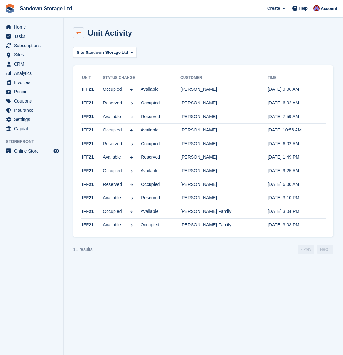
click at [81, 35] on link at bounding box center [78, 32] width 11 height 11
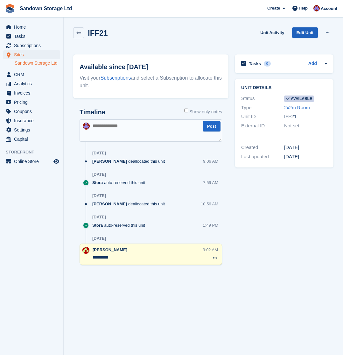
click at [305, 35] on link "Edit Unit" at bounding box center [305, 32] width 26 height 11
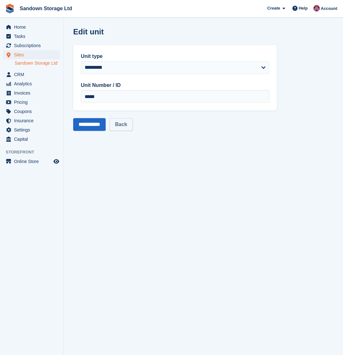
click at [133, 125] on link "Back" at bounding box center [121, 124] width 23 height 13
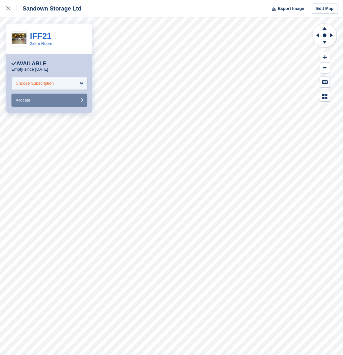
click at [84, 83] on div "Choose Subscription" at bounding box center [49, 83] width 76 height 13
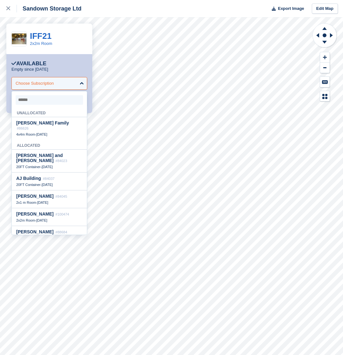
click at [85, 83] on div "Choose Subscription" at bounding box center [49, 83] width 76 height 13
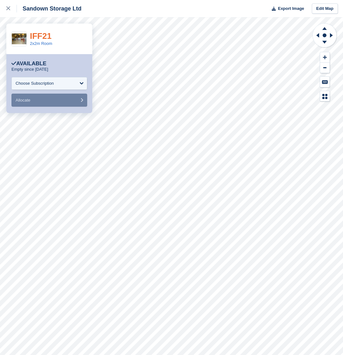
click at [41, 35] on link "IFF21" at bounding box center [41, 36] width 22 height 10
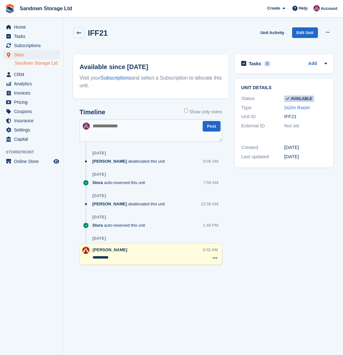
click at [334, 32] on div "IFF21 Unit Activity Edit Unit Make unavailable Delete unit" at bounding box center [203, 37] width 267 height 27
click at [329, 33] on icon at bounding box center [328, 32] width 4 height 4
click at [313, 45] on p "Make unavailable" at bounding box center [303, 45] width 55 height 8
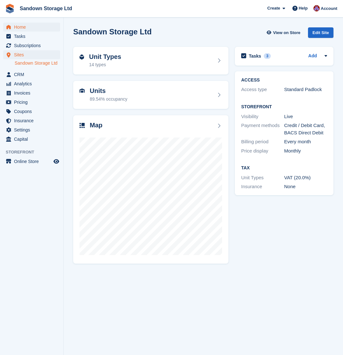
click at [27, 29] on span "Home" at bounding box center [33, 27] width 38 height 9
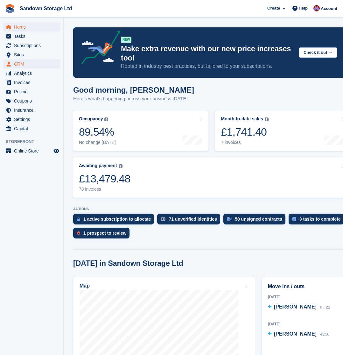
click at [21, 61] on span "CRM" at bounding box center [33, 64] width 38 height 9
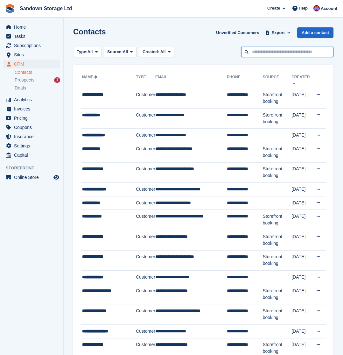
click at [261, 53] on input "text" at bounding box center [287, 52] width 92 height 11
type input "****"
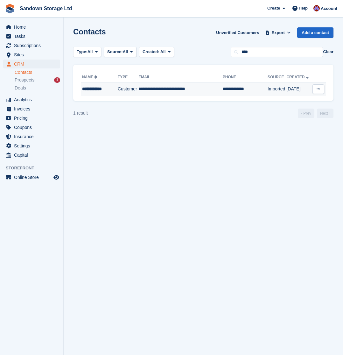
click at [205, 90] on td "**********" at bounding box center [181, 89] width 84 height 13
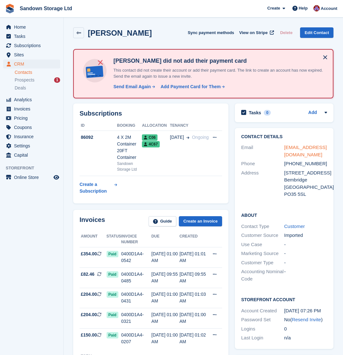
drag, startPoint x: 315, startPoint y: 155, endPoint x: 285, endPoint y: 147, distance: 30.8
click at [285, 147] on div "[EMAIL_ADDRESS][DOMAIN_NAME]" at bounding box center [305, 151] width 43 height 14
copy link "[EMAIL_ADDRESS][DOMAIN_NAME]"
click at [79, 32] on icon at bounding box center [78, 33] width 5 height 5
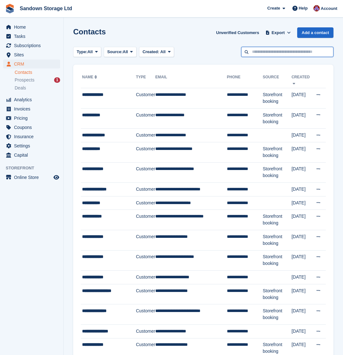
drag, startPoint x: 258, startPoint y: 53, endPoint x: 261, endPoint y: 50, distance: 3.8
click at [261, 50] on input "text" at bounding box center [287, 52] width 92 height 11
type input "***"
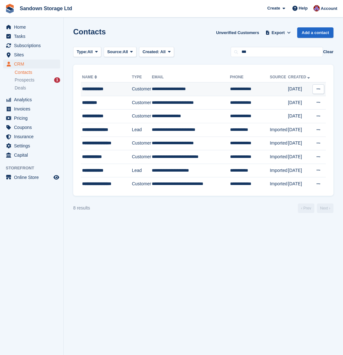
click at [204, 95] on td "**********" at bounding box center [191, 90] width 78 height 14
